Goal: Task Accomplishment & Management: Manage account settings

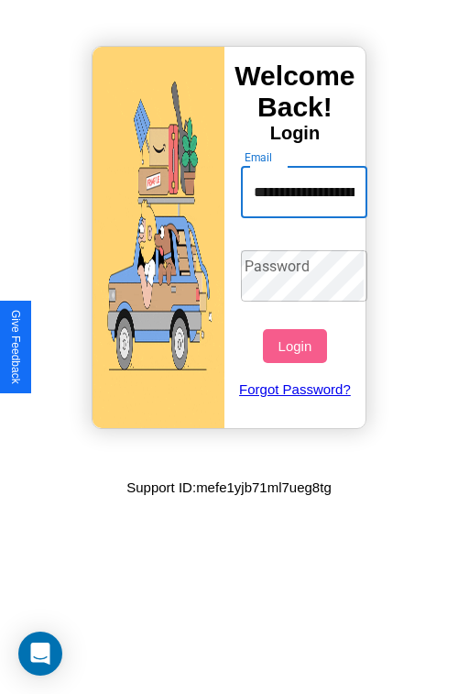
scroll to position [0, 125]
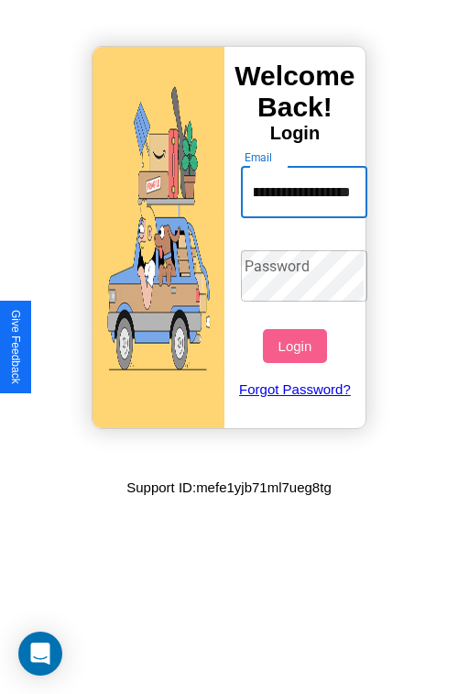
type input "**********"
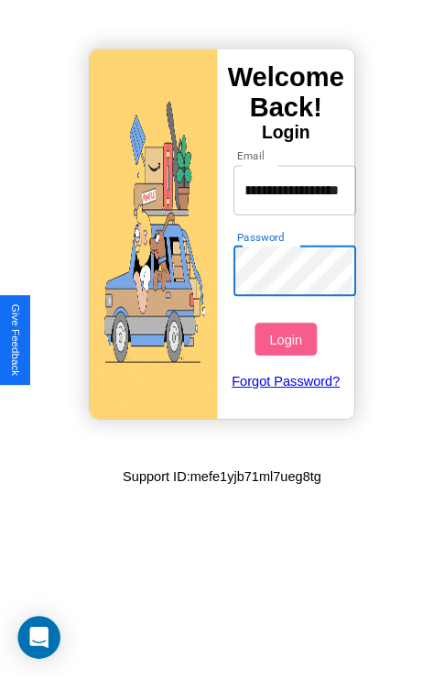
scroll to position [0, 0]
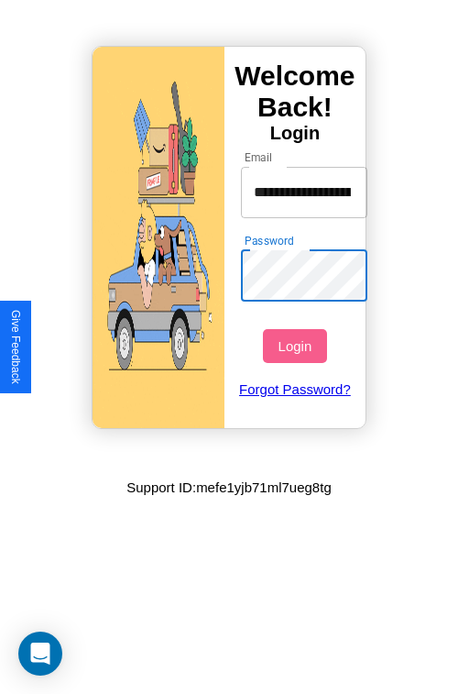
click at [297, 345] on button "Login" at bounding box center [294, 346] width 63 height 34
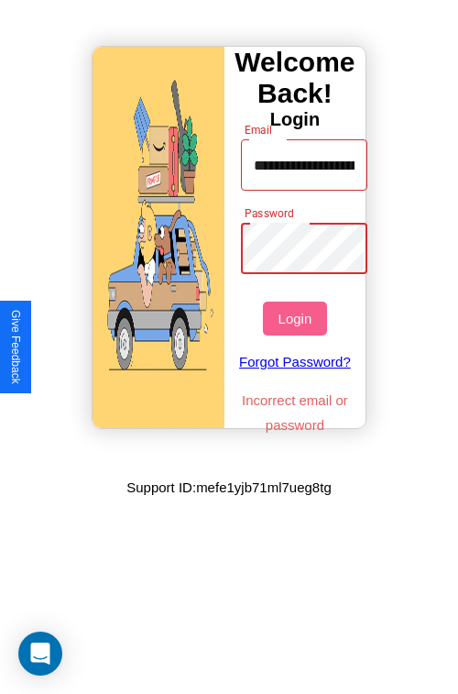
click at [297, 318] on button "Login" at bounding box center [294, 318] width 63 height 34
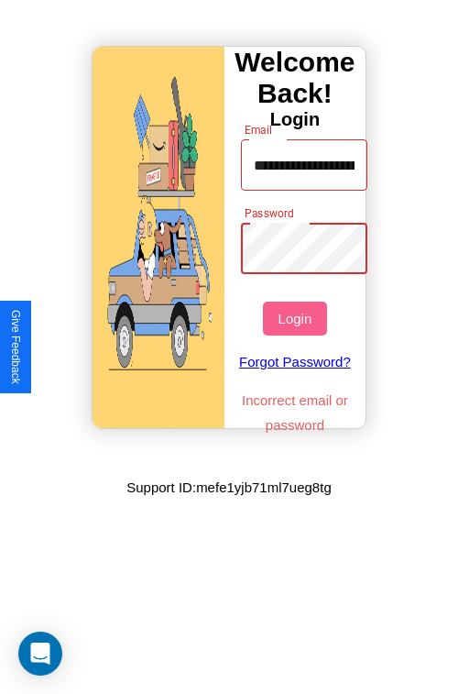
click at [297, 318] on button "Login" at bounding box center [294, 318] width 63 height 34
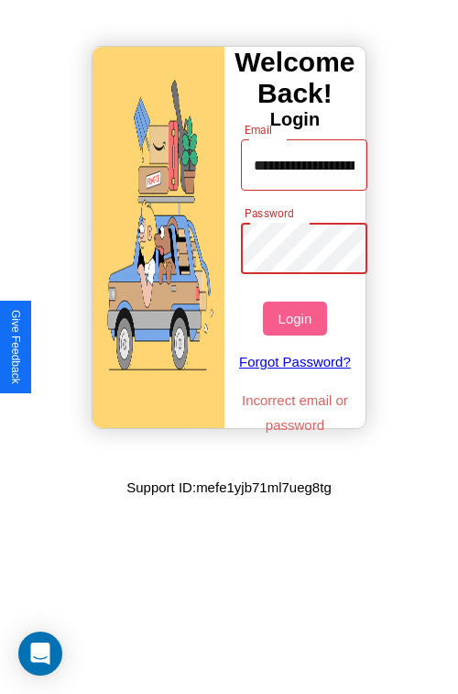
click at [297, 318] on button "Login" at bounding box center [294, 318] width 63 height 34
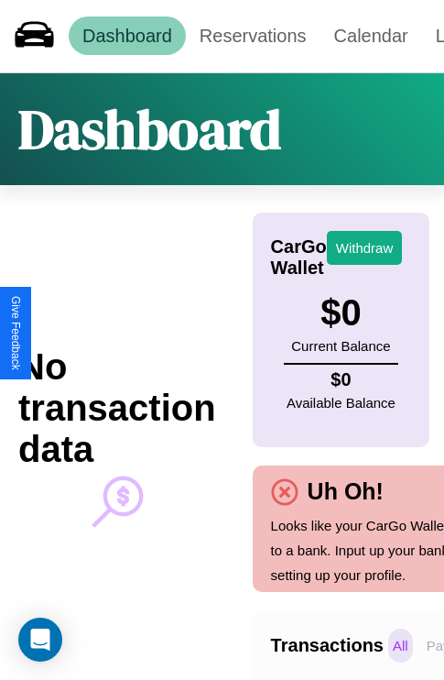
scroll to position [0, 135]
